Goal: Browse casually: Explore the website without a specific task or goal

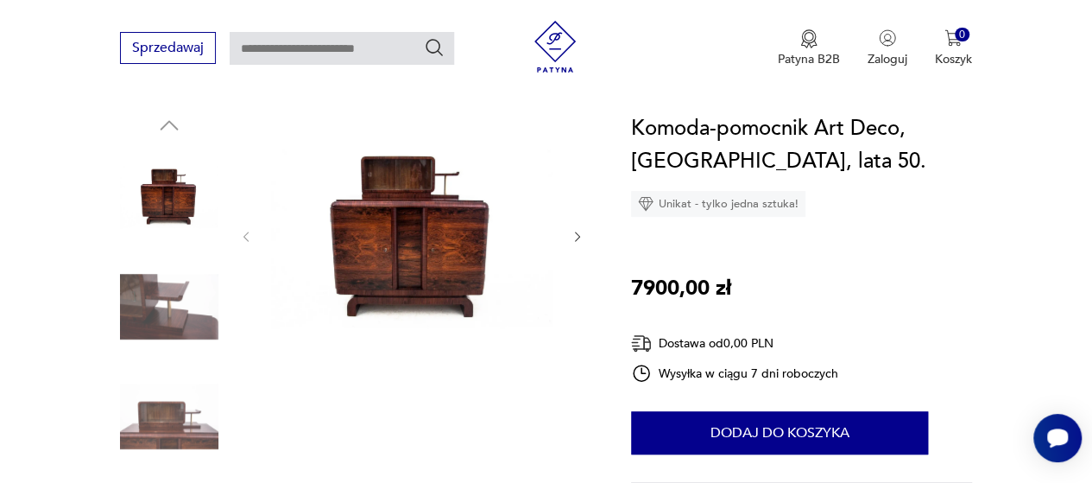
click at [575, 231] on icon "button" at bounding box center [578, 237] width 14 height 14
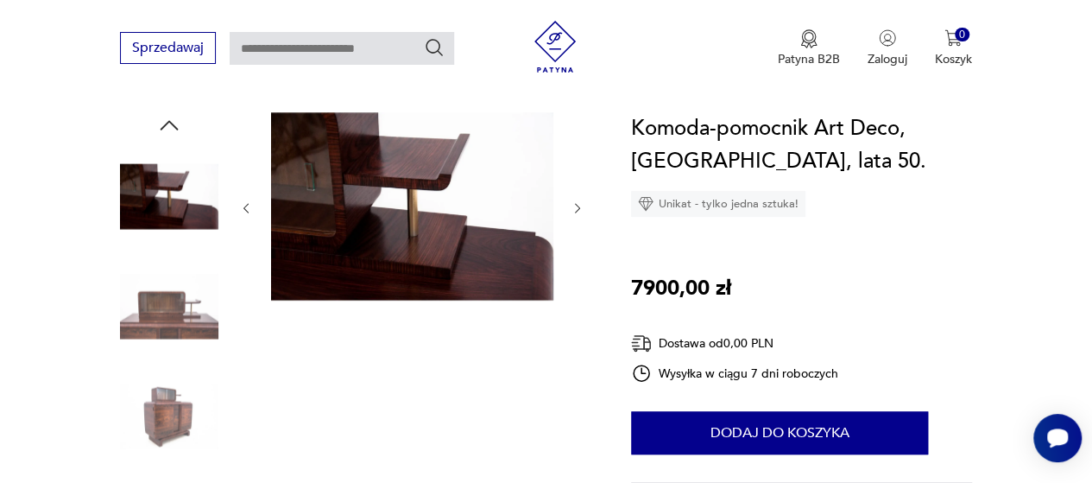
click at [575, 231] on div at bounding box center [411, 208] width 345 height 192
click at [580, 204] on icon "button" at bounding box center [578, 208] width 14 height 14
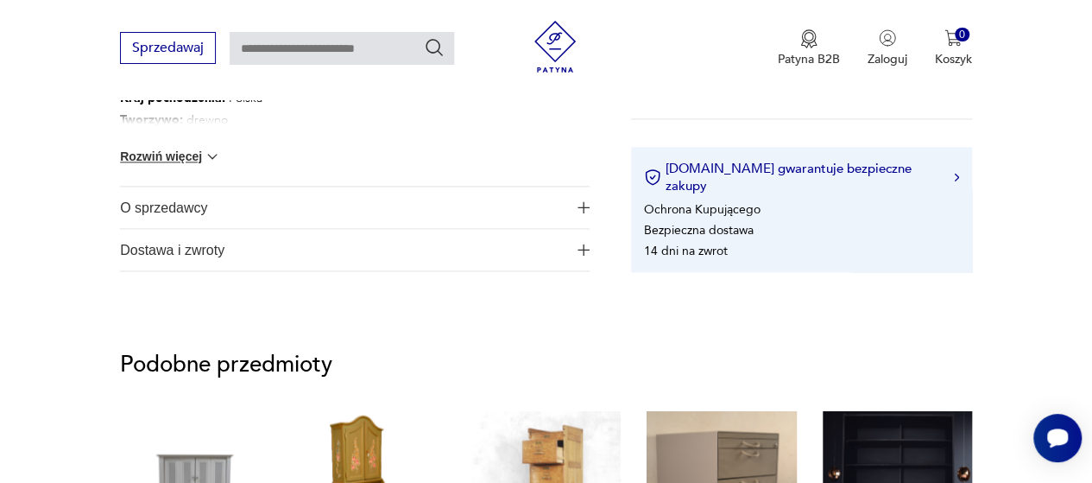
scroll to position [1122, 0]
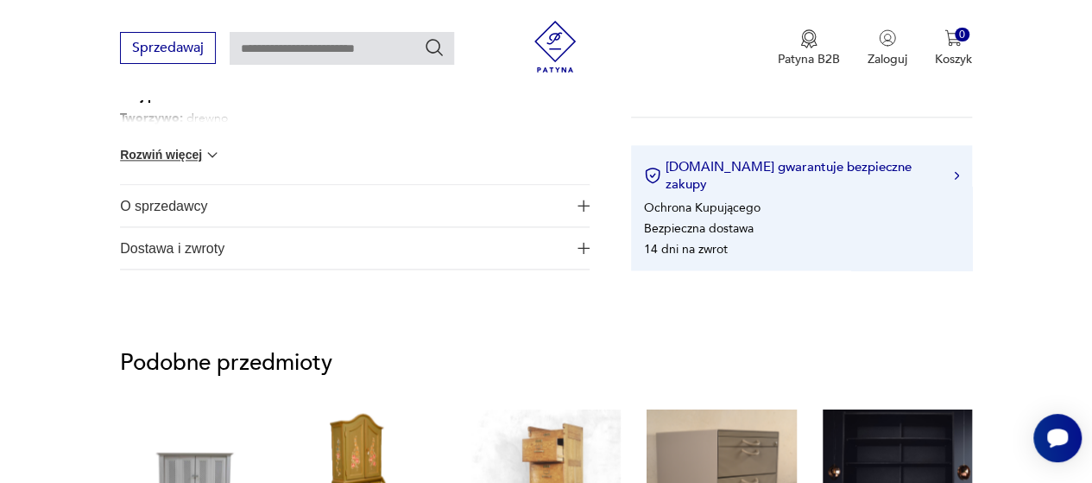
click at [582, 205] on img "button" at bounding box center [584, 205] width 12 height 12
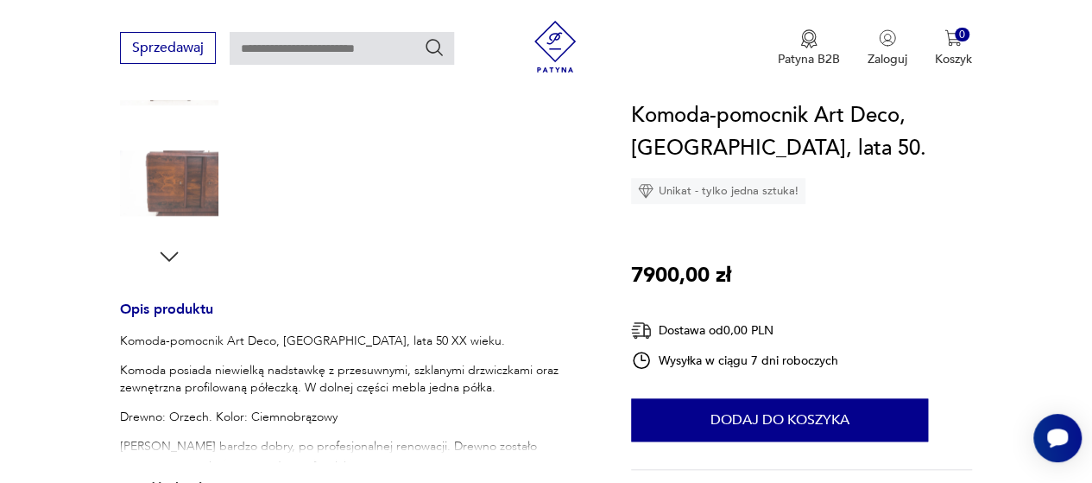
scroll to position [345, 0]
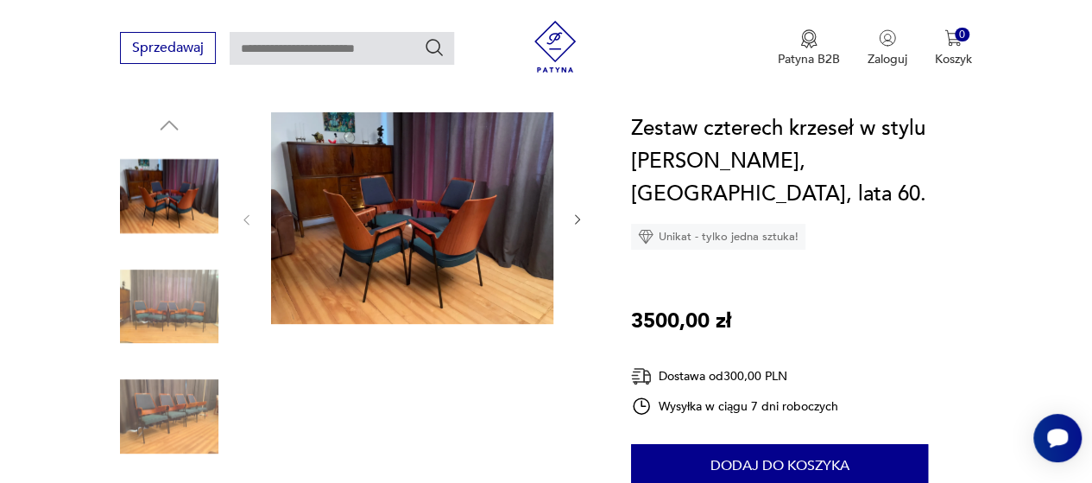
click at [197, 412] on img at bounding box center [169, 416] width 98 height 98
